Goal: Transaction & Acquisition: Obtain resource

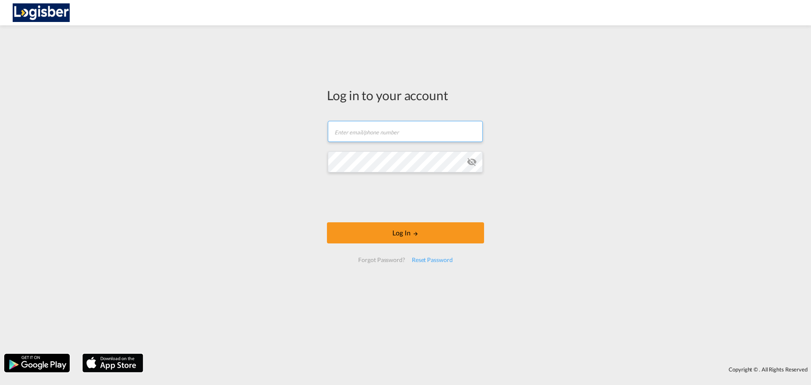
type input "[PERSON_NAME][EMAIL_ADDRESS][DOMAIN_NAME]"
click at [432, 217] on form "[PERSON_NAME][EMAIL_ADDRESS][DOMAIN_NAME] Email field is required Password fiel…" at bounding box center [405, 191] width 157 height 158
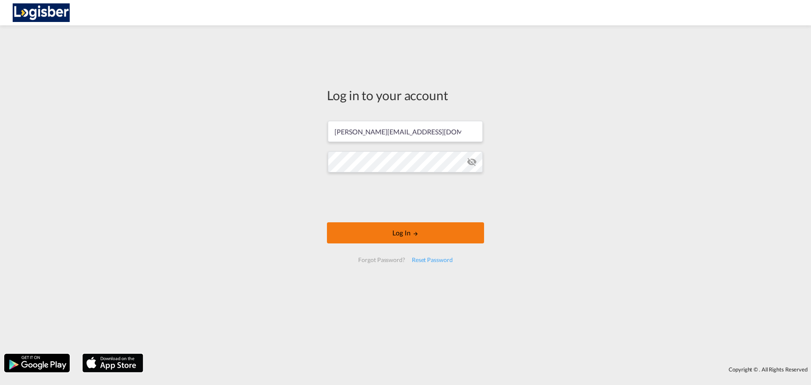
click at [432, 229] on button "Log In" at bounding box center [405, 232] width 157 height 21
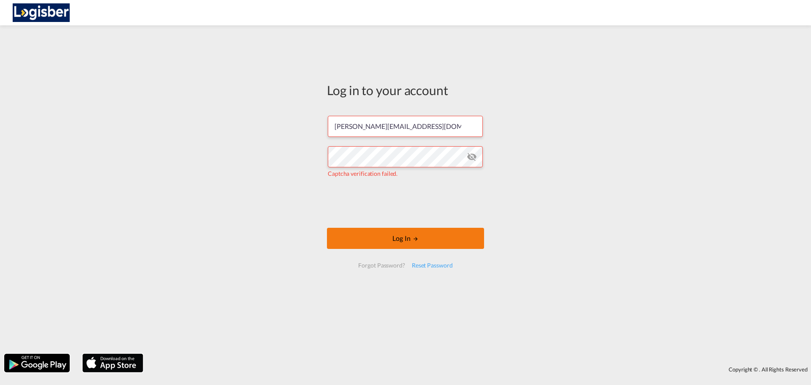
click at [421, 242] on button "Log In" at bounding box center [405, 238] width 157 height 21
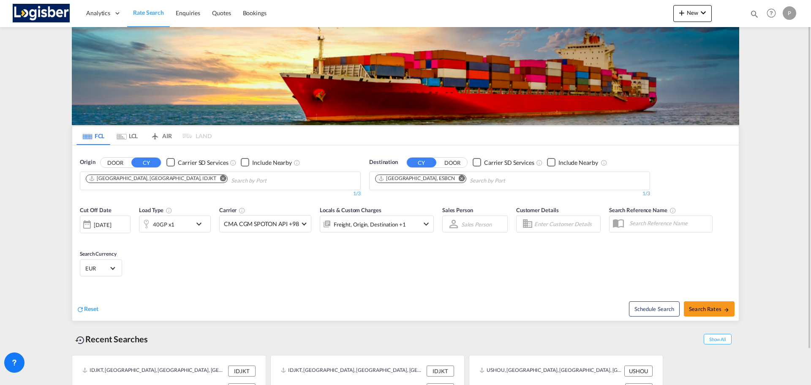
scroll to position [39, 0]
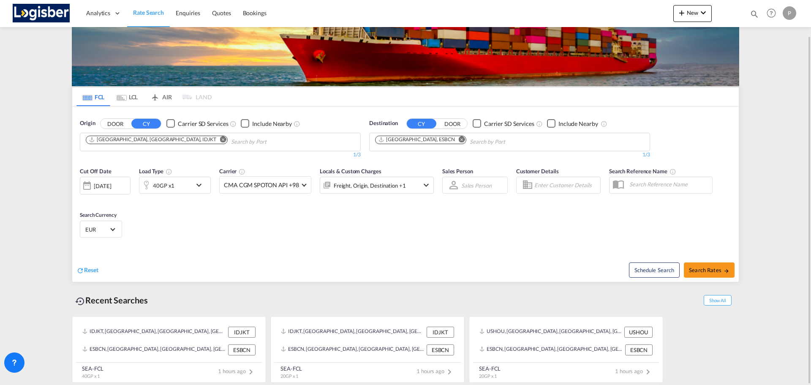
click at [215, 138] on button "Remove" at bounding box center [221, 140] width 13 height 8
click at [226, 139] on body "Analytics Dashboard Rate Search Enquiries Quotes Bookings" at bounding box center [405, 192] width 811 height 385
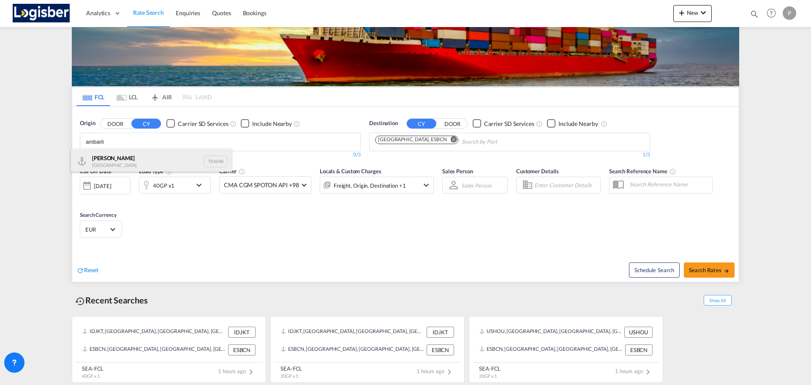
type input "ambarli"
click at [159, 154] on div "Ambarli [GEOGRAPHIC_DATA] TRAMB" at bounding box center [151, 161] width 160 height 25
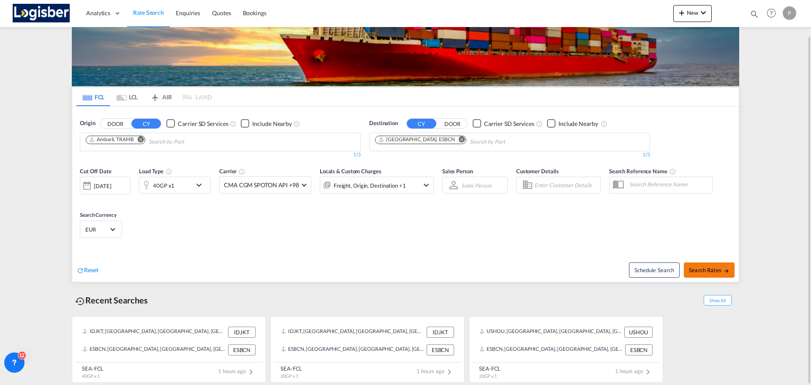
click at [717, 268] on span "Search Rates" at bounding box center [709, 269] width 41 height 7
type input "TRAMB to ESBCN / [DATE]"
